Goal: Task Accomplishment & Management: Complete application form

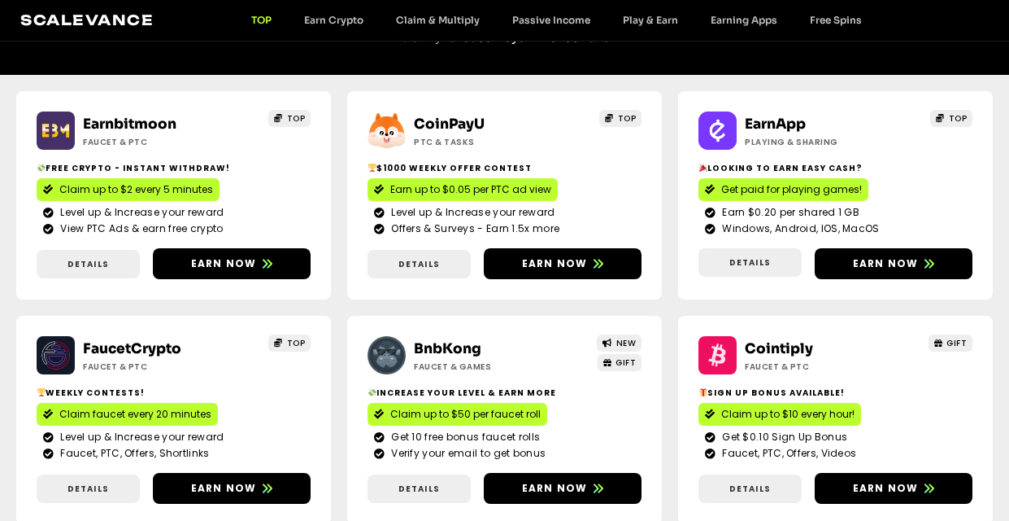
scroll to position [244, 0]
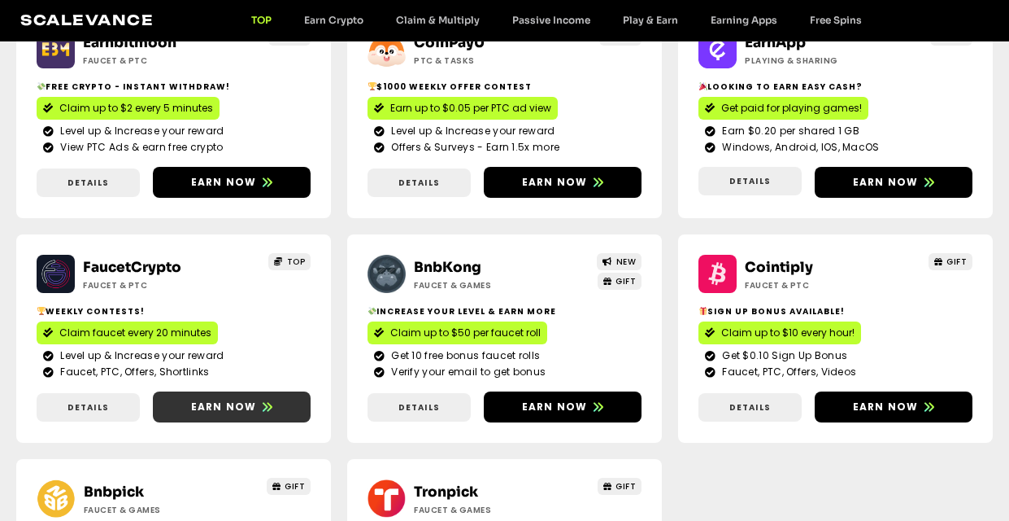
click at [222, 412] on span "Earn now" at bounding box center [224, 406] width 66 height 15
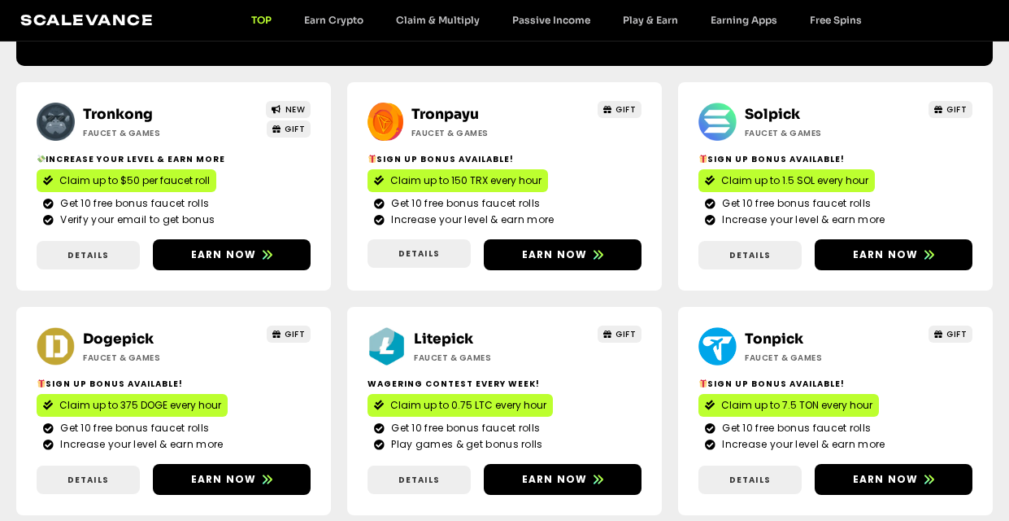
scroll to position [1139, 0]
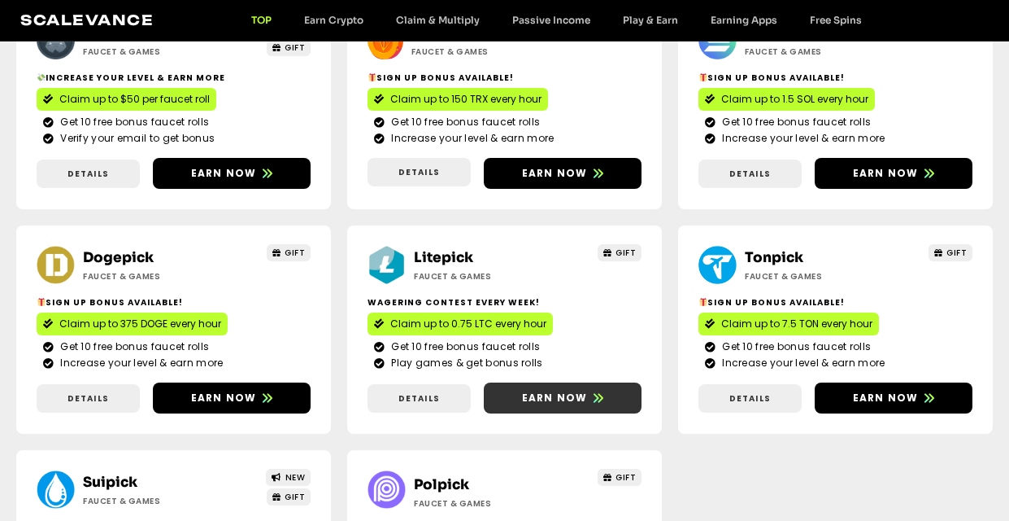
click at [540, 393] on span "Earn now" at bounding box center [555, 397] width 66 height 15
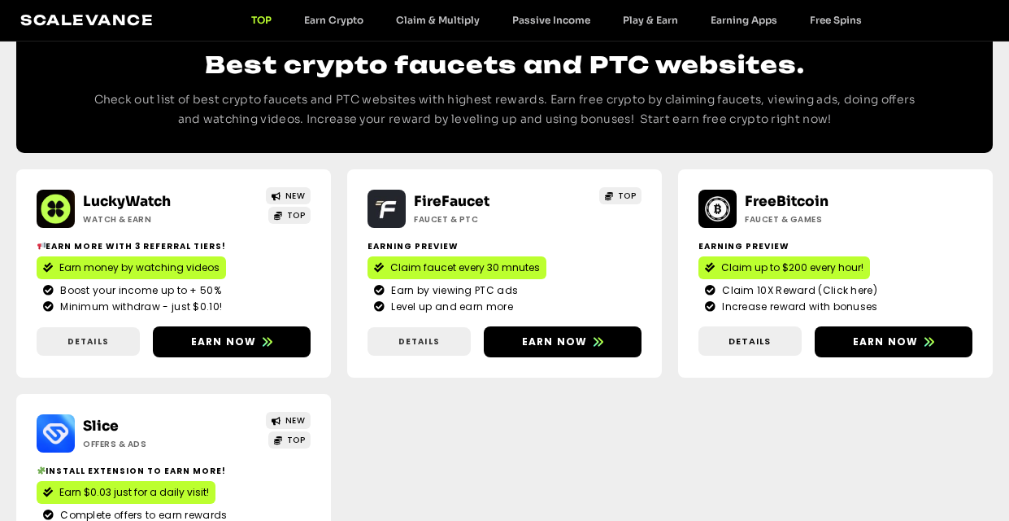
scroll to position [1789, 0]
